Goal: Find specific page/section: Find specific page/section

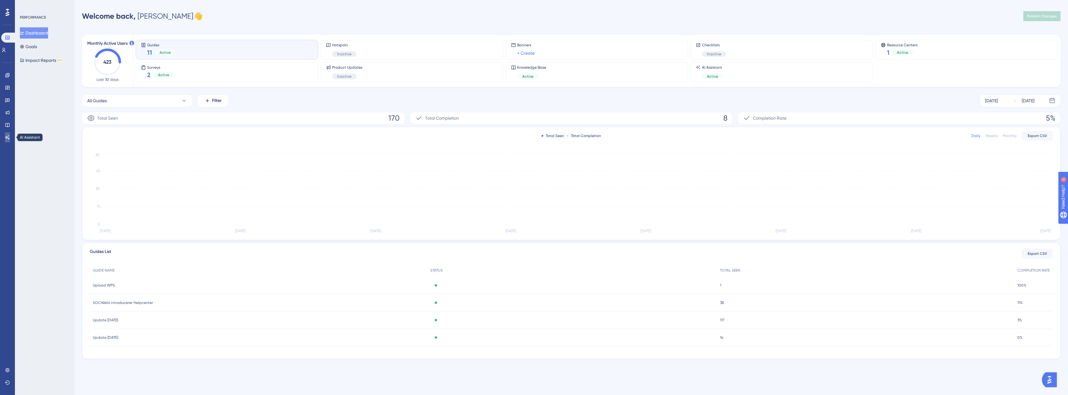
click at [8, 135] on icon at bounding box center [7, 137] width 5 height 5
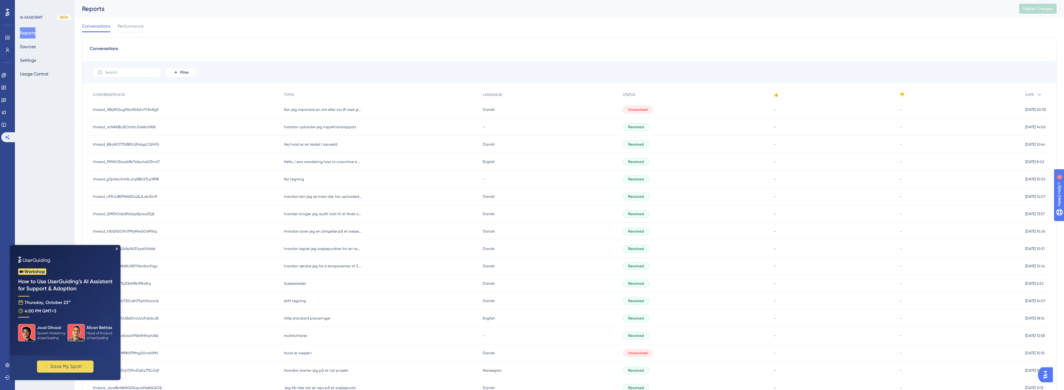
drag, startPoint x: 57, startPoint y: 172, endPoint x: 53, endPoint y: 167, distance: 5.9
click at [57, 172] on div "AI ASSISTANT BETA Reports Sources Settings Usage Control" at bounding box center [45, 195] width 60 height 390
click at [5, 99] on icon at bounding box center [3, 100] width 5 height 5
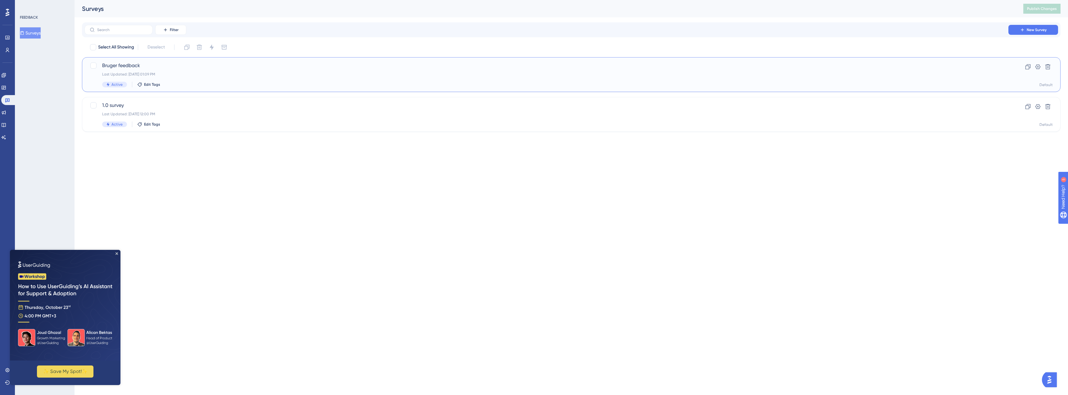
click at [166, 68] on span "Bruger feedback" at bounding box center [546, 65] width 889 height 7
